Goal: Find specific page/section: Find specific page/section

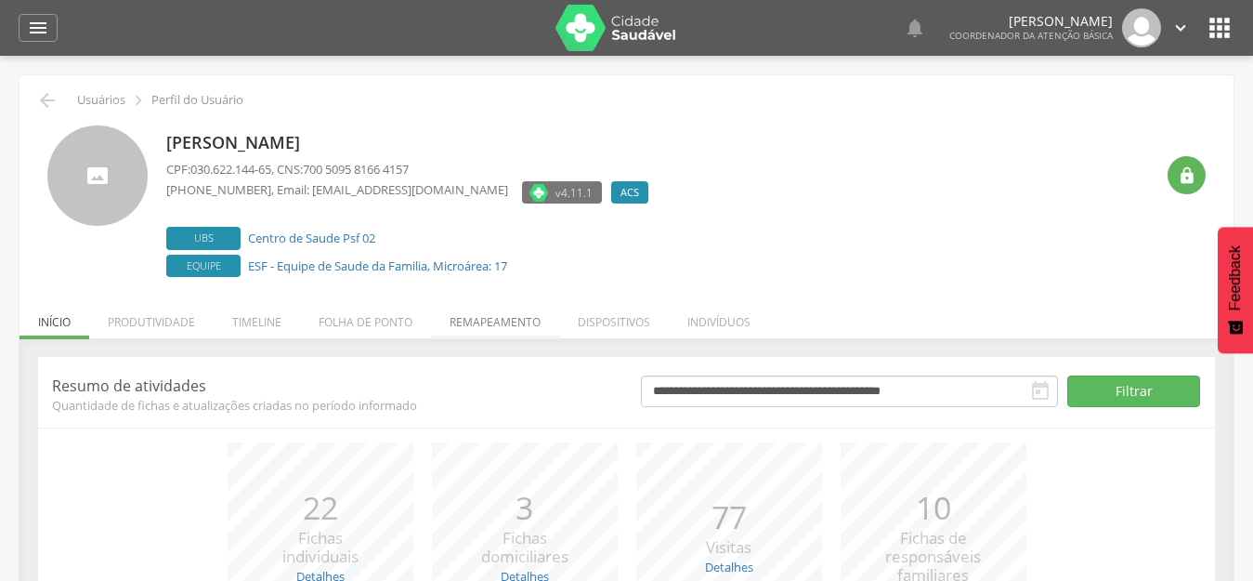
click at [492, 317] on li "Remapeamento" at bounding box center [495, 317] width 128 height 44
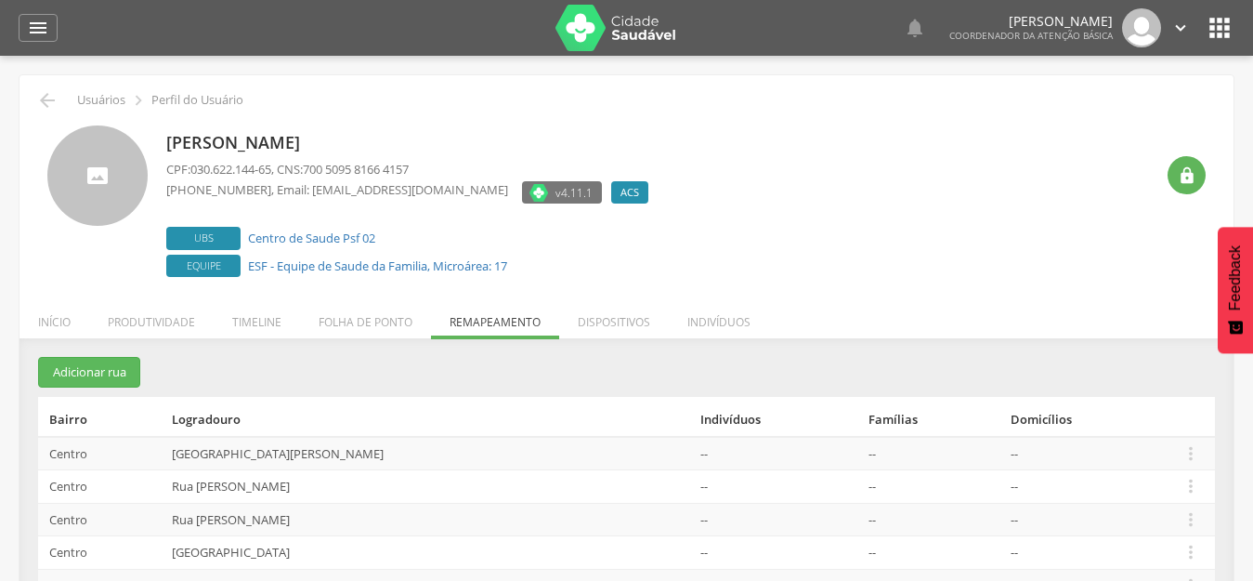
click at [1219, 15] on icon "" at bounding box center [1220, 28] width 30 height 30
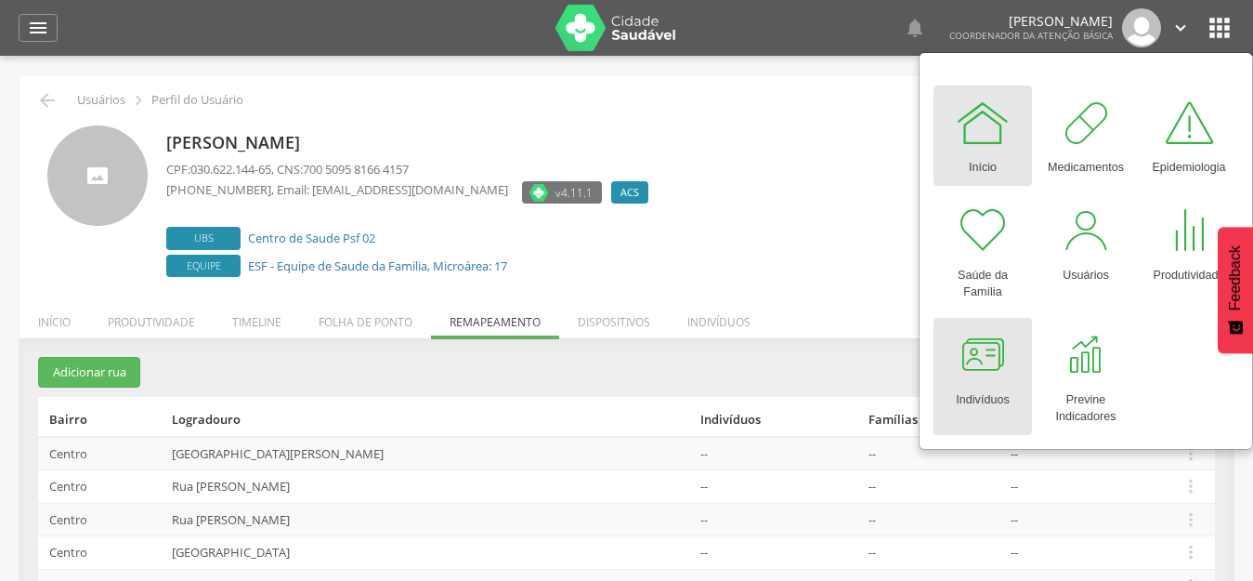
click at [1000, 383] on div "Indivíduos" at bounding box center [982, 396] width 53 height 26
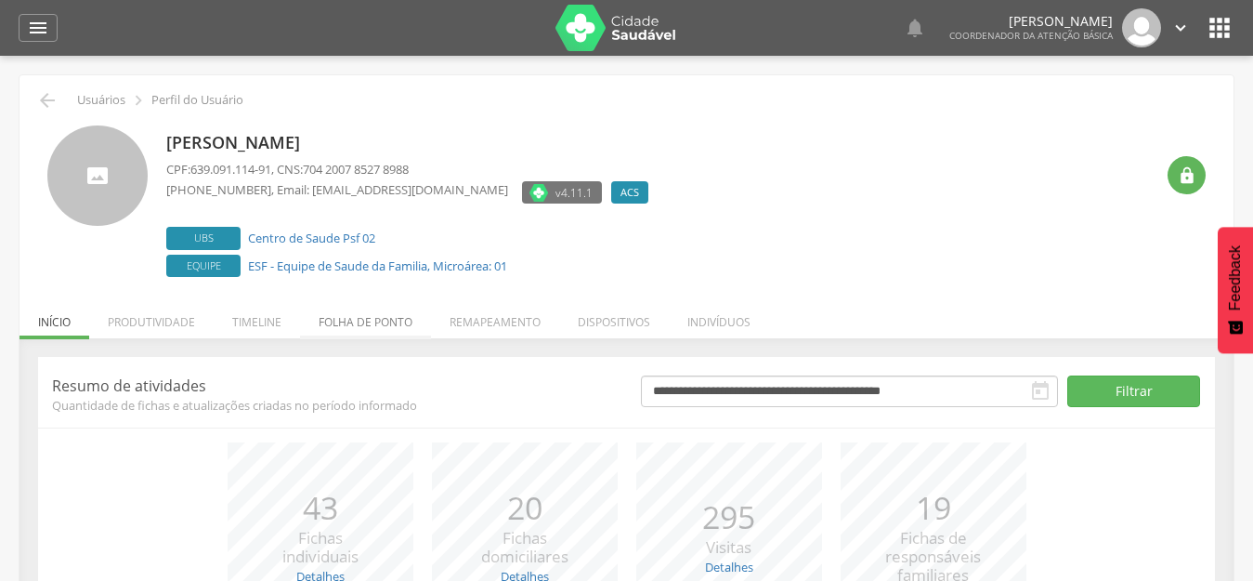
click at [388, 316] on li "Folha de ponto" at bounding box center [365, 317] width 131 height 44
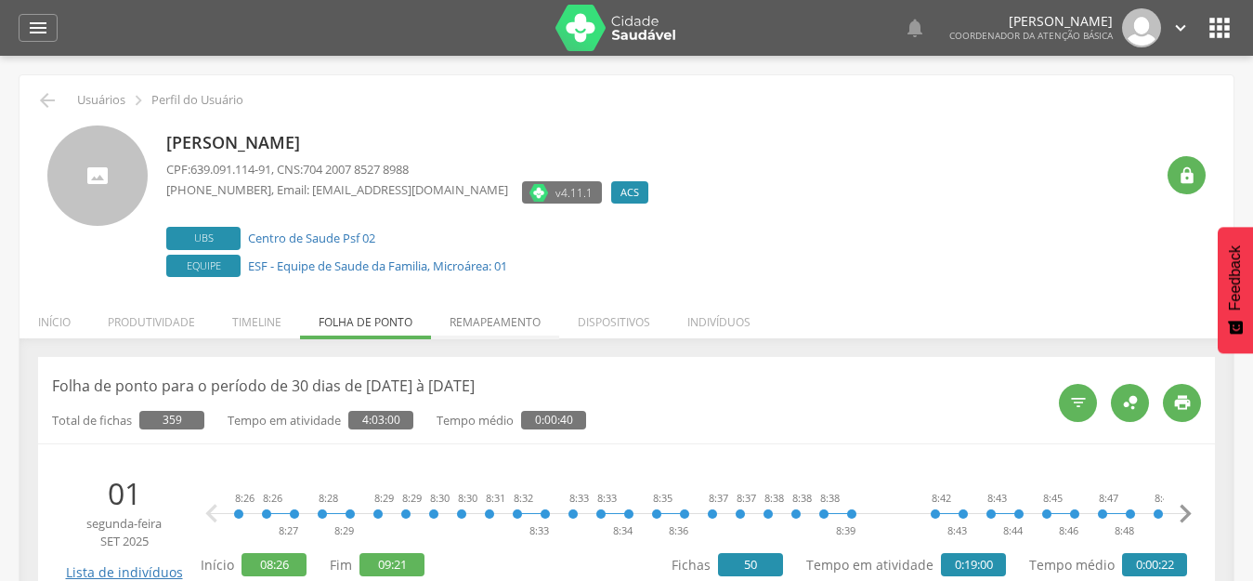
click at [517, 312] on li "Remapeamento" at bounding box center [495, 317] width 128 height 44
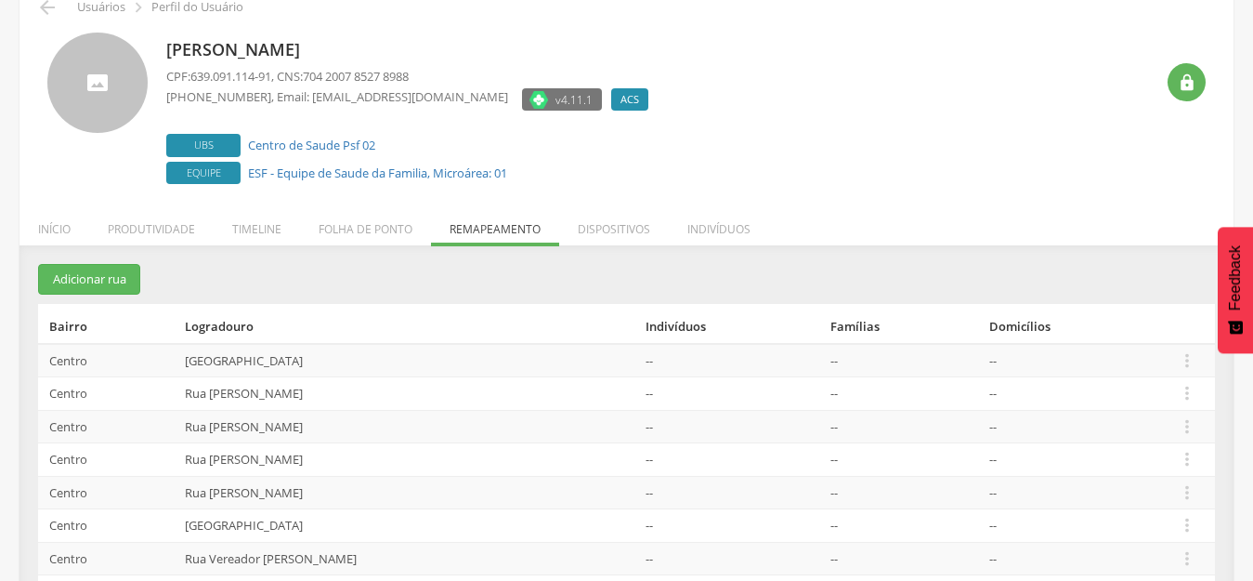
scroll to position [217, 0]
